Goal: Check status: Check status

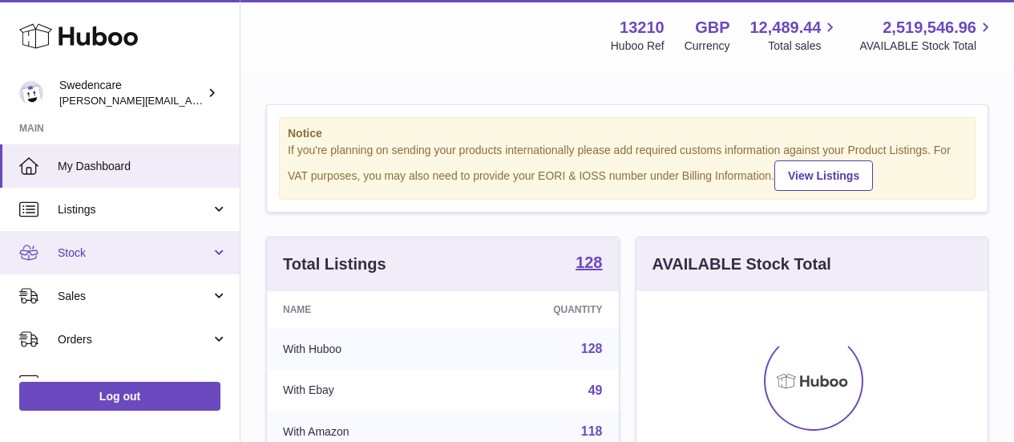
scroll to position [250, 351]
click at [93, 259] on span "Stock" at bounding box center [134, 252] width 153 height 15
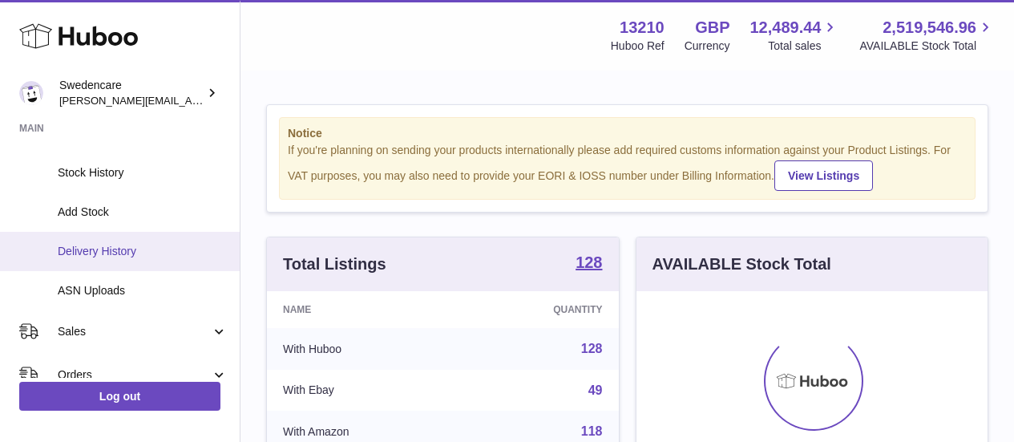
click at [97, 248] on span "Delivery History" at bounding box center [143, 251] width 170 height 15
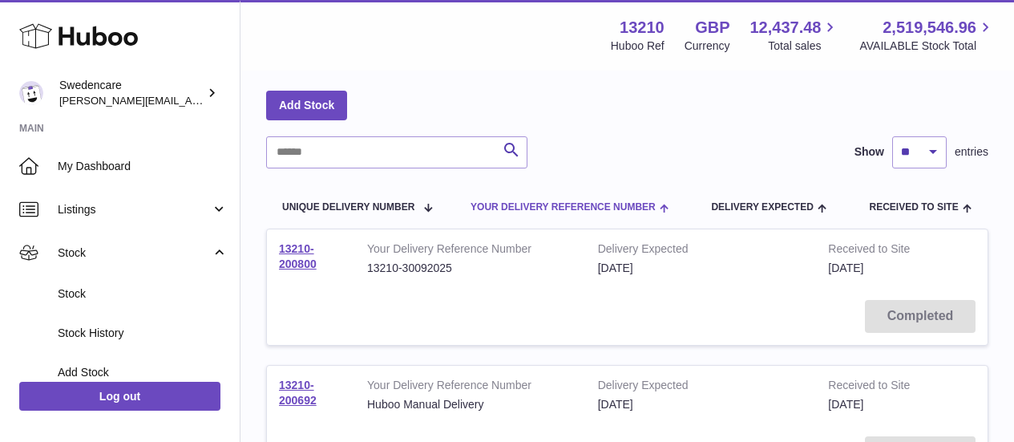
scroll to position [160, 0]
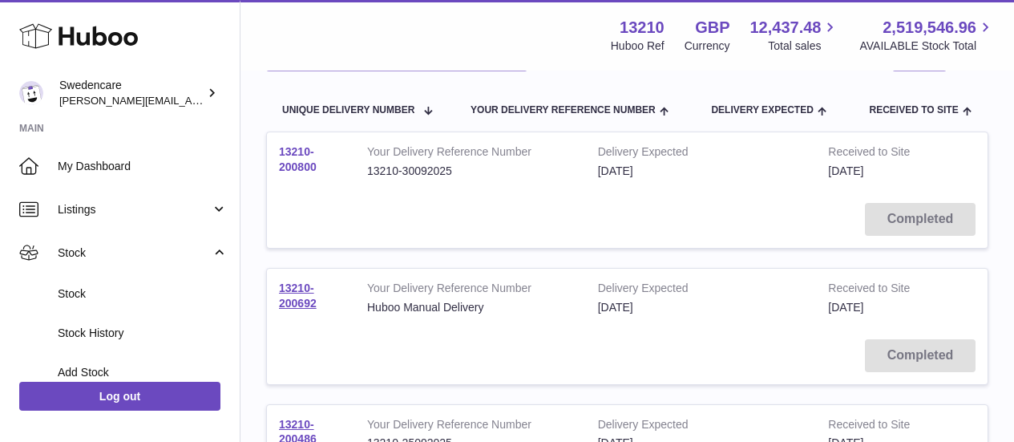
click at [306, 162] on link "13210-200800" at bounding box center [298, 159] width 38 height 28
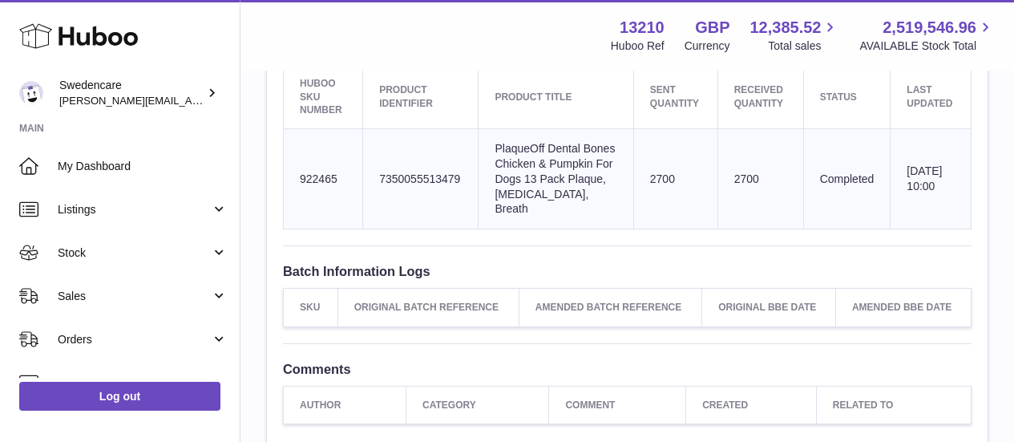
scroll to position [641, 0]
